Goal: Task Accomplishment & Management: Manage account settings

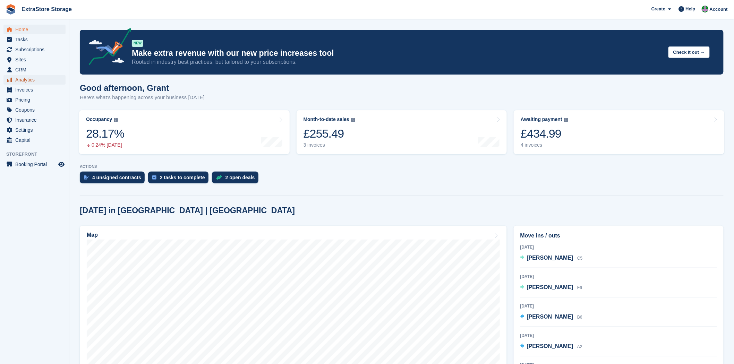
click at [26, 79] on span "Analytics" at bounding box center [36, 80] width 42 height 10
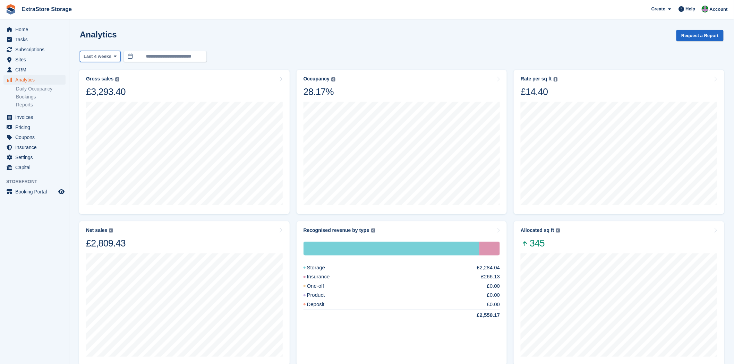
click at [109, 56] on span "Last 4 weeks" at bounding box center [98, 56] width 28 height 7
click at [162, 39] on div "Analytics Request a Report" at bounding box center [402, 40] width 644 height 20
click at [110, 60] on button "Last 4 weeks" at bounding box center [100, 56] width 41 height 11
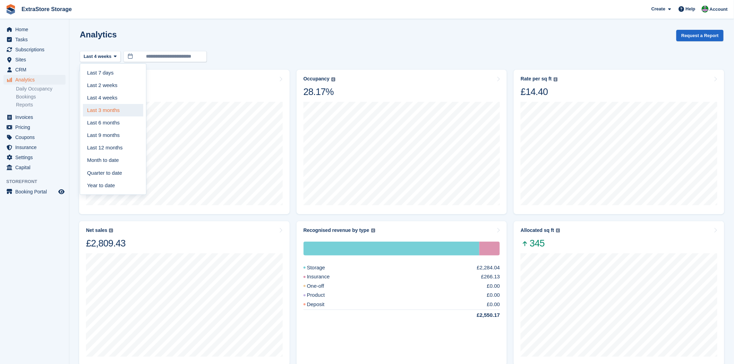
click at [108, 112] on link "Last 3 months" at bounding box center [113, 110] width 60 height 12
click at [22, 31] on span "Home" at bounding box center [36, 30] width 42 height 10
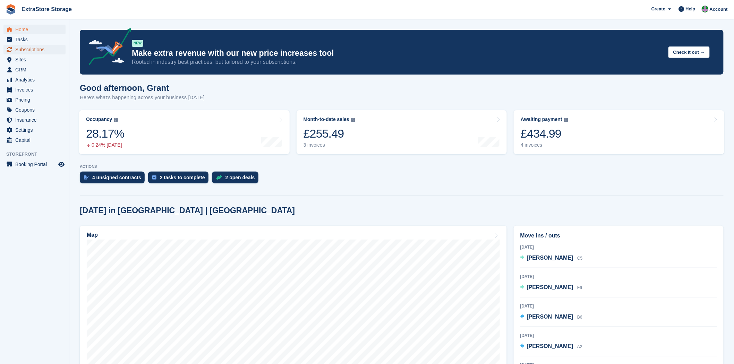
click at [29, 52] on span "Subscriptions" at bounding box center [36, 50] width 42 height 10
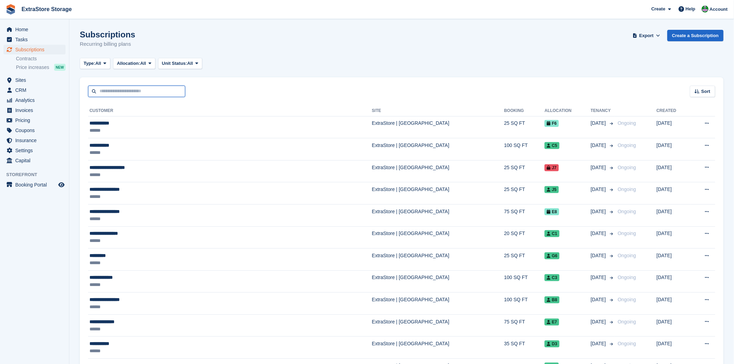
click at [121, 89] on input "text" at bounding box center [136, 91] width 97 height 11
type input "*****"
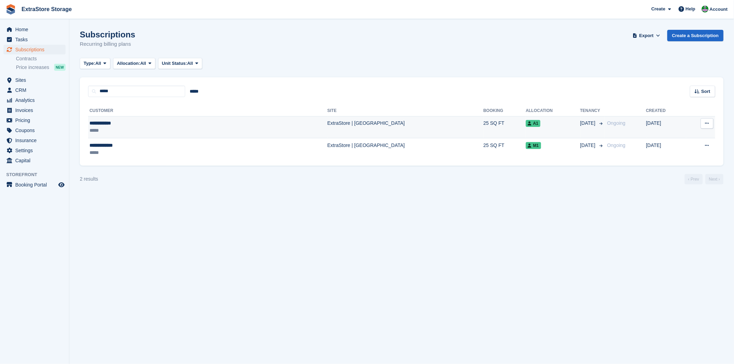
click at [117, 123] on div "**********" at bounding box center [148, 123] width 117 height 7
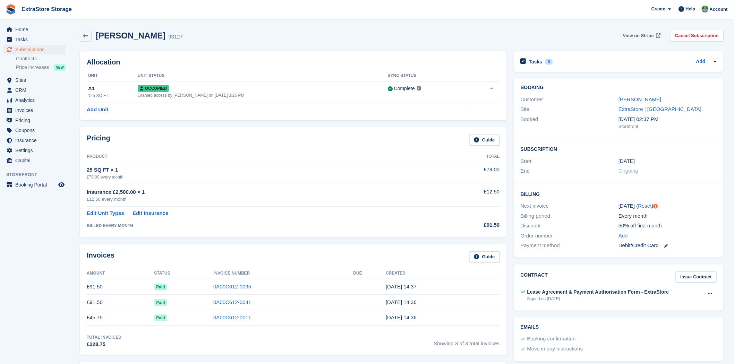
click at [646, 33] on span "View on Stripe" at bounding box center [638, 35] width 31 height 7
